Goal: Information Seeking & Learning: Learn about a topic

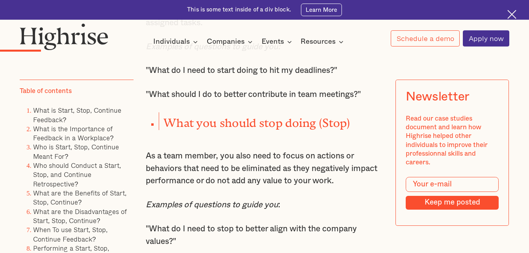
scroll to position [946, 0]
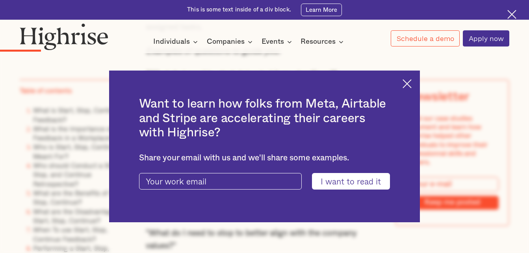
click at [417, 82] on div "Want to learn how folks from Meta, Airtable and Stripe are accelerating their c…" at bounding box center [264, 146] width 311 height 151
click at [407, 85] on div "Want to learn how folks from Meta, Airtable and Stripe are accelerating their c…" at bounding box center [264, 146] width 311 height 151
click at [411, 81] on img at bounding box center [407, 83] width 9 height 9
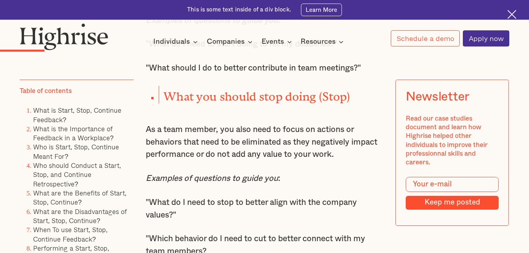
scroll to position [986, 0]
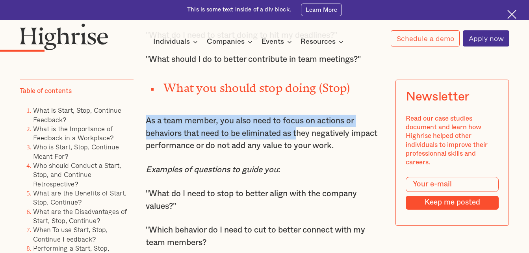
drag, startPoint x: 145, startPoint y: 125, endPoint x: 301, endPoint y: 137, distance: 156.6
click at [301, 137] on p "As a team member, you also need to focus on actions or behaviors that need to b…" at bounding box center [265, 133] width 238 height 37
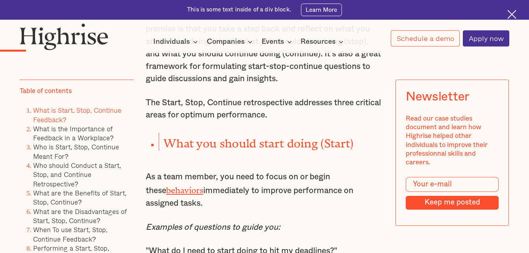
scroll to position [788, 0]
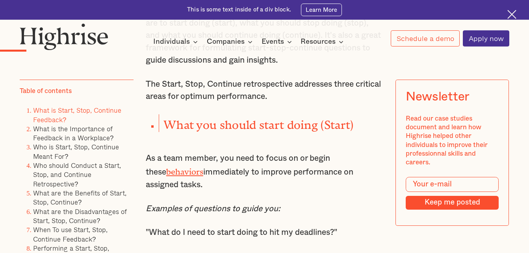
click at [308, 191] on p "As a team member, you need to focus on or begin these behaviors immediately to …" at bounding box center [265, 171] width 238 height 39
drag, startPoint x: 143, startPoint y: 164, endPoint x: 184, endPoint y: 187, distance: 47.0
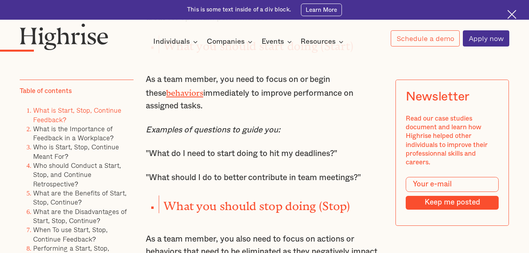
scroll to position [907, 0]
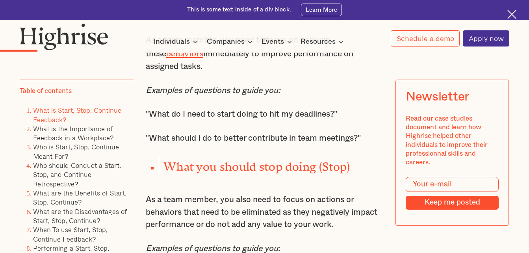
copy p "As a team member, you need to focus on or begin these behaviors immediately to …"
